Goal: Task Accomplishment & Management: Manage account settings

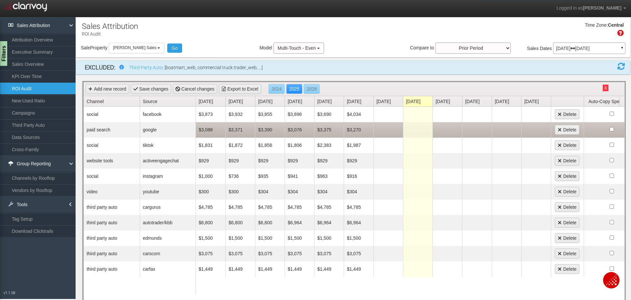
scroll to position [17, 0]
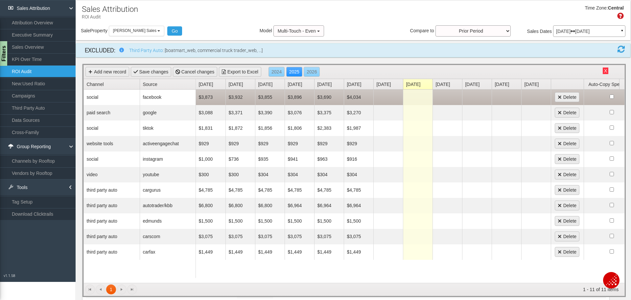
click at [390, 102] on td at bounding box center [389, 96] width 30 height 15
type input "4885"
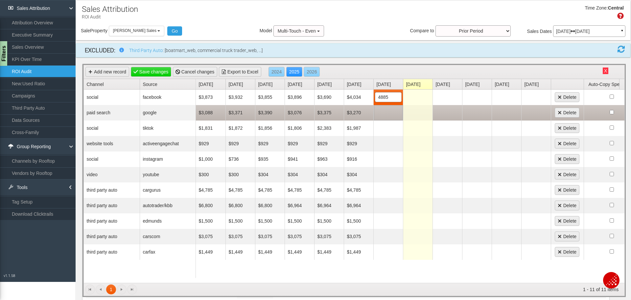
click at [391, 114] on td at bounding box center [389, 112] width 30 height 15
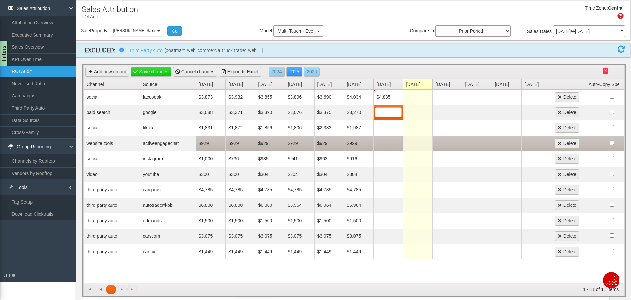
click at [378, 140] on td at bounding box center [389, 143] width 30 height 15
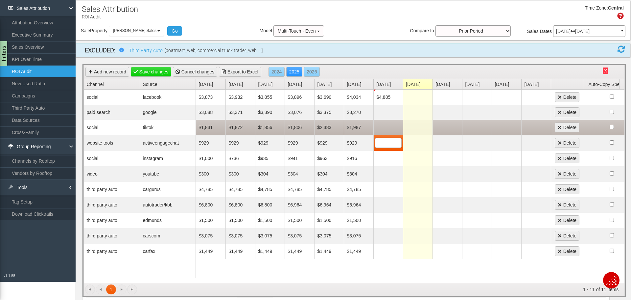
click at [383, 125] on td at bounding box center [389, 127] width 30 height 15
type input "1908.92"
type input "9929"
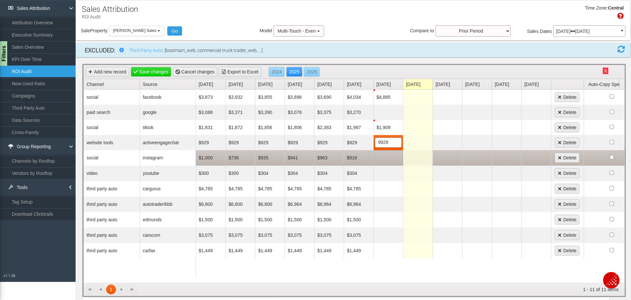
click at [385, 160] on td at bounding box center [389, 157] width 30 height 15
click at [386, 161] on td at bounding box center [389, 157] width 30 height 15
type input "888.01"
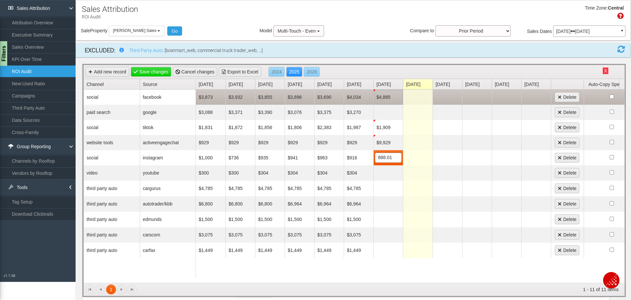
click at [384, 100] on td "$4,885" at bounding box center [389, 96] width 30 height 15
type input "3997"
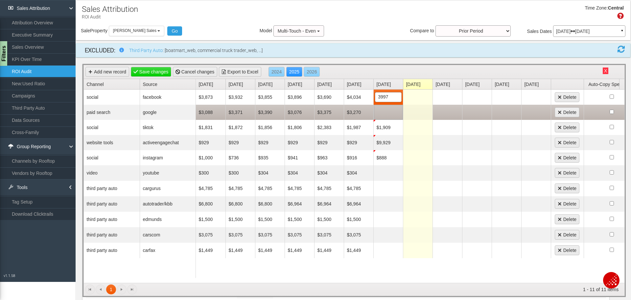
click at [384, 114] on td at bounding box center [389, 112] width 30 height 15
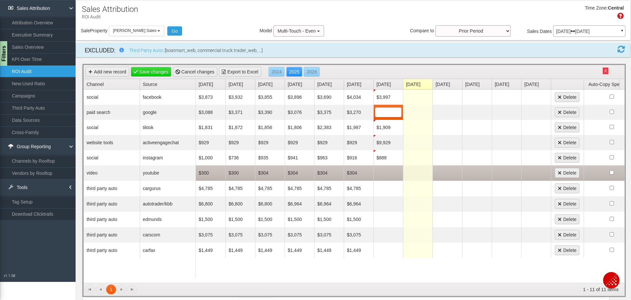
click at [387, 171] on td at bounding box center [389, 172] width 30 height 15
type input "303.97"
type input "4785"
type input "6964"
type input "1500"
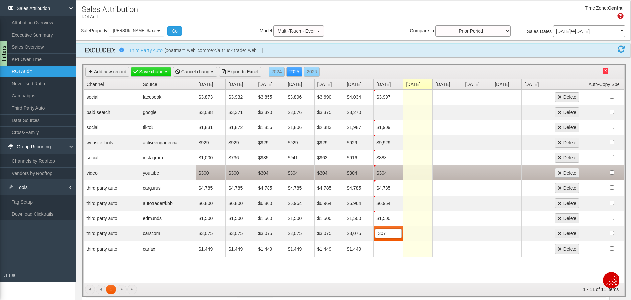
type input "3075"
type input "1449"
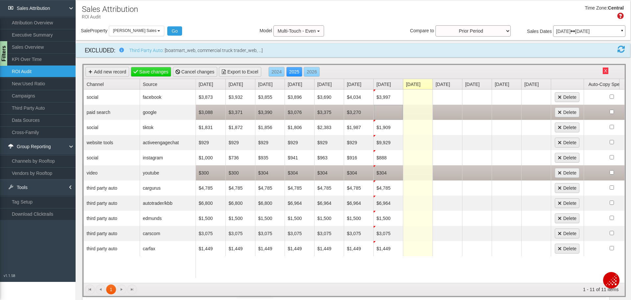
click at [383, 117] on td at bounding box center [389, 112] width 30 height 15
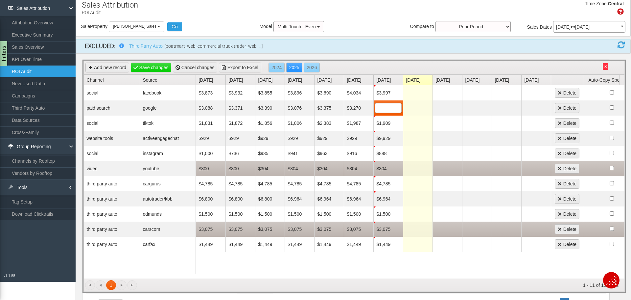
scroll to position [0, 0]
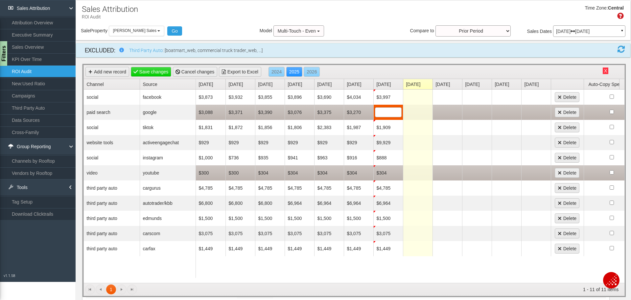
click at [385, 110] on input "text" at bounding box center [389, 112] width 26 height 9
type input "3270"
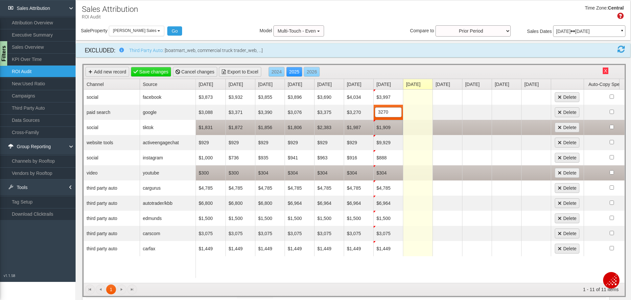
click at [383, 126] on td "$1,909" at bounding box center [389, 127] width 30 height 15
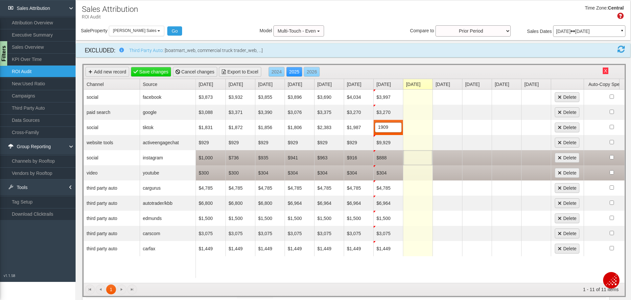
click at [410, 162] on td at bounding box center [418, 157] width 30 height 15
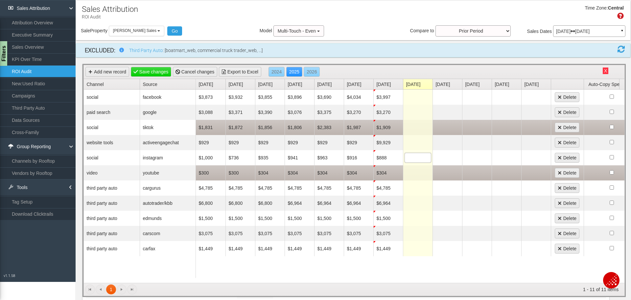
click at [387, 128] on td "$1,909" at bounding box center [389, 127] width 30 height 15
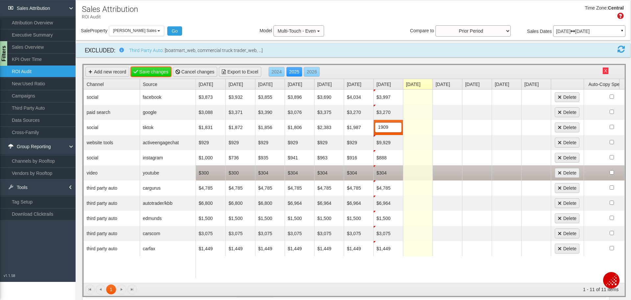
click at [162, 72] on link "Save changes" at bounding box center [151, 72] width 41 height 10
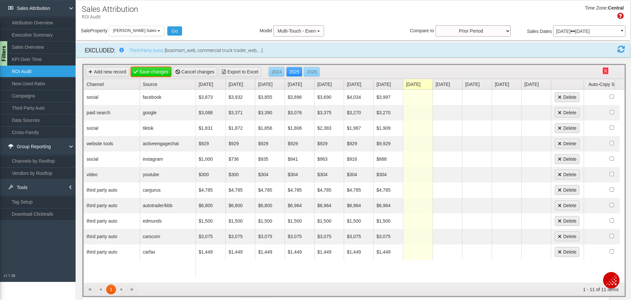
click at [156, 69] on link "Save changes" at bounding box center [151, 72] width 41 height 10
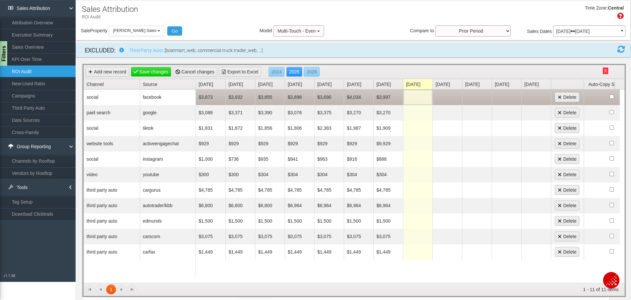
click at [421, 95] on td at bounding box center [418, 96] width 30 height 15
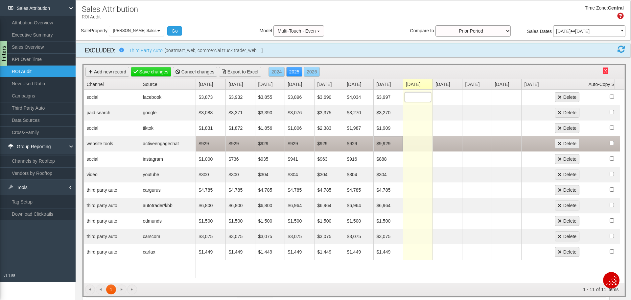
click at [399, 144] on td "$9,929" at bounding box center [389, 143] width 30 height 15
type input "929"
click at [427, 144] on td at bounding box center [418, 143] width 30 height 15
type input "929"
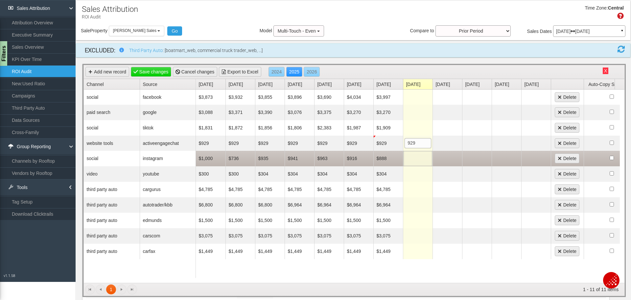
click at [415, 157] on td at bounding box center [418, 158] width 30 height 15
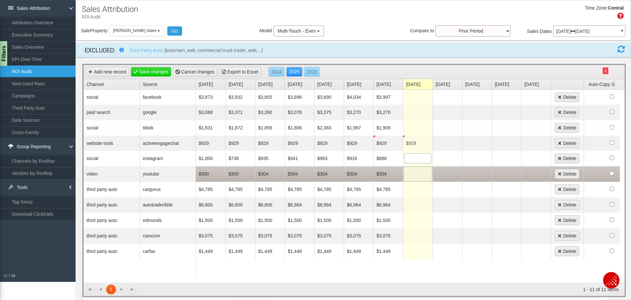
click at [414, 175] on td at bounding box center [418, 173] width 30 height 15
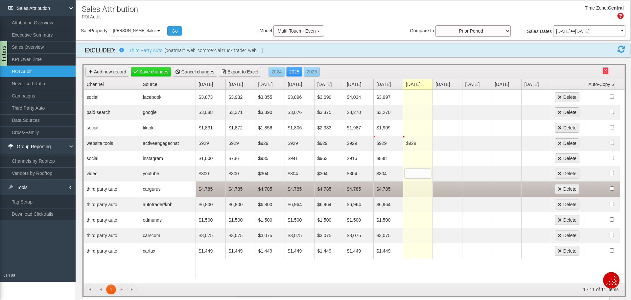
click at [424, 193] on td at bounding box center [418, 188] width 30 height 15
type input "4785"
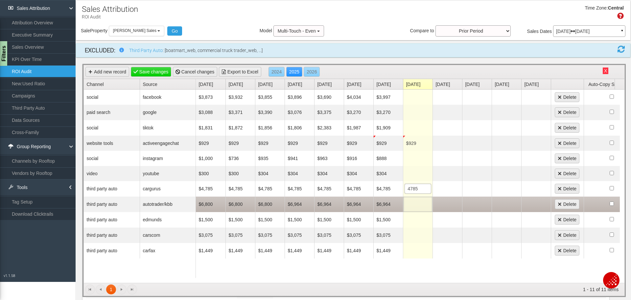
click at [417, 203] on td at bounding box center [418, 203] width 30 height 15
type input "6964"
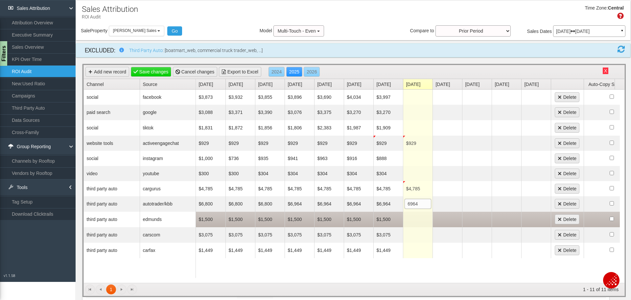
click at [414, 213] on td at bounding box center [418, 218] width 30 height 15
type input "1500"
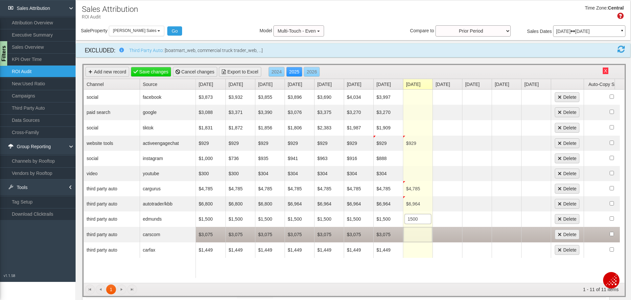
click at [419, 239] on td at bounding box center [418, 234] width 30 height 15
type input "3075"
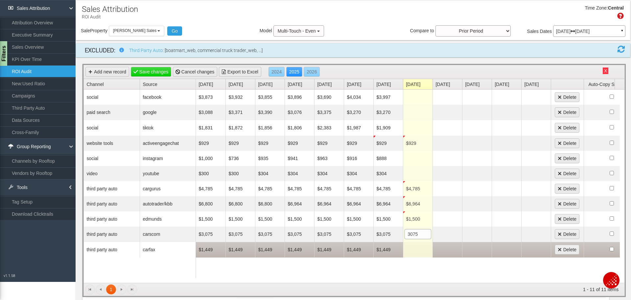
click at [424, 246] on td at bounding box center [418, 249] width 30 height 15
type input "1449"
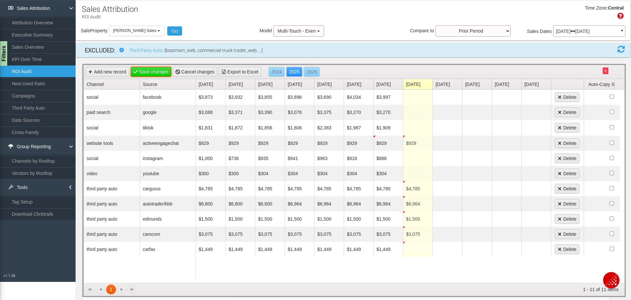
click at [150, 72] on link "Save changes" at bounding box center [151, 72] width 41 height 10
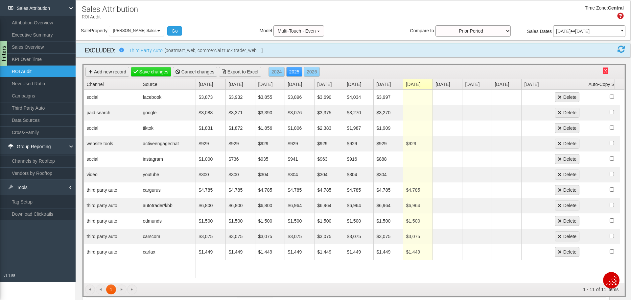
click at [47, 71] on link "ROI Audit" at bounding box center [38, 71] width 76 height 12
click at [22, 70] on link "ROI Audit" at bounding box center [38, 71] width 76 height 12
click at [39, 110] on link "Third Party Auto" at bounding box center [38, 108] width 76 height 12
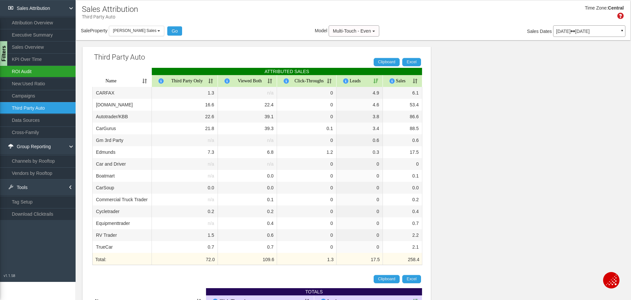
click at [41, 72] on link "ROI Audit" at bounding box center [38, 71] width 76 height 12
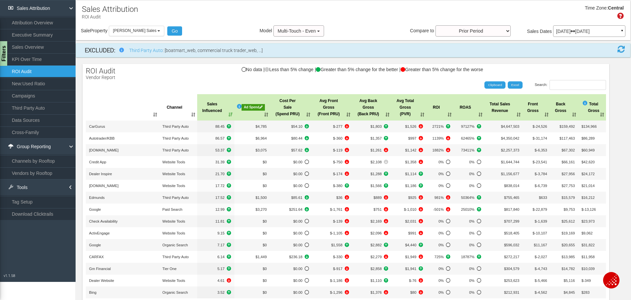
click at [567, 37] on div "[DATE] [DATE] ▼ Comparing to: mm/dd/yyyy - mm/dd/yyyy Date Range: Custom [DATE]…" at bounding box center [590, 33] width 72 height 12
click at [568, 32] on p "[DATE] [DATE]" at bounding box center [589, 31] width 66 height 5
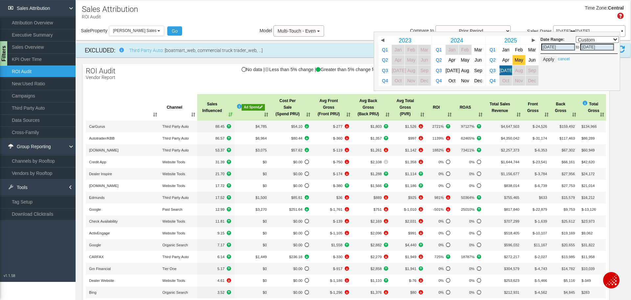
click at [516, 62] on span "May" at bounding box center [519, 60] width 9 height 5
select select ","
type input "[DATE]"
click at [591, 48] on input "[DATE]" at bounding box center [598, 46] width 34 height 7
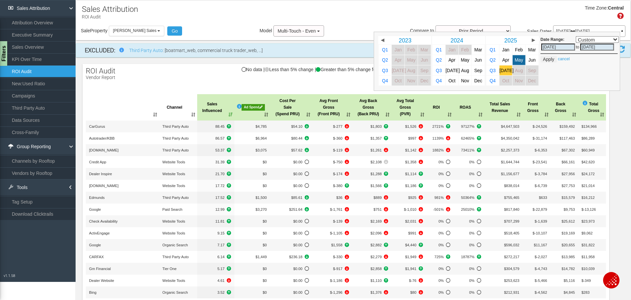
click at [500, 70] on span "[DATE]" at bounding box center [507, 70] width 14 height 5
select select ","
type input "[DATE]"
click at [544, 63] on div "Date Range: Custom [DATE] This Week Last Week This Month Last Month This Quarte…" at bounding box center [497, 61] width 247 height 59
click at [544, 59] on button "Apply" at bounding box center [549, 59] width 16 height 7
